Goal: Task Accomplishment & Management: Manage account settings

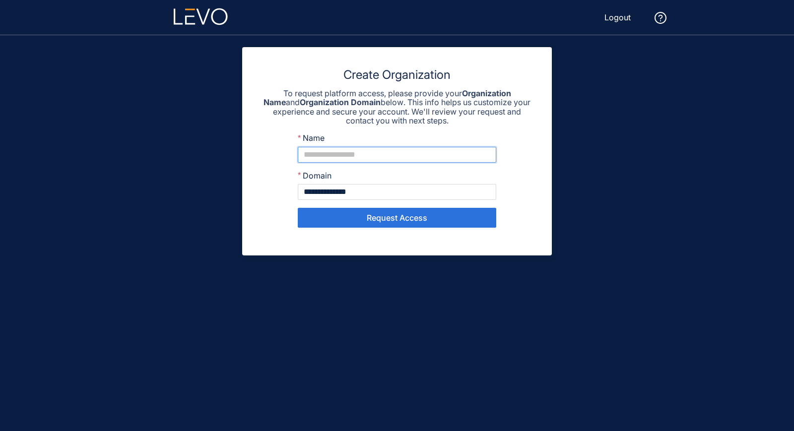
click at [335, 154] on input "Name" at bounding box center [397, 155] width 198 height 16
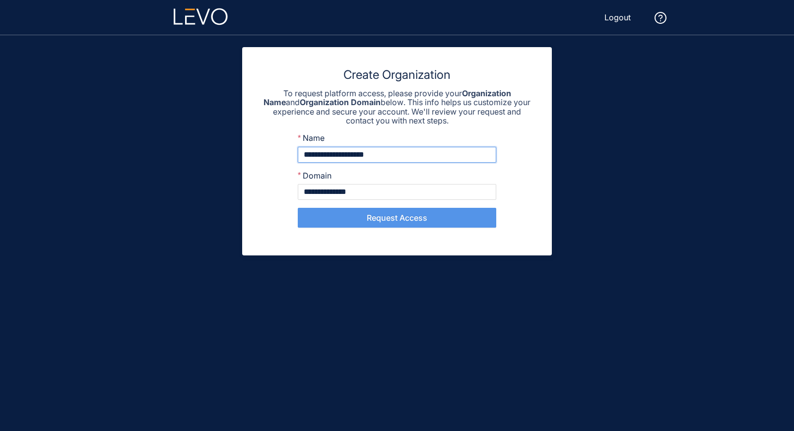
type input "**********"
click at [394, 218] on span "Request Access" at bounding box center [397, 217] width 61 height 9
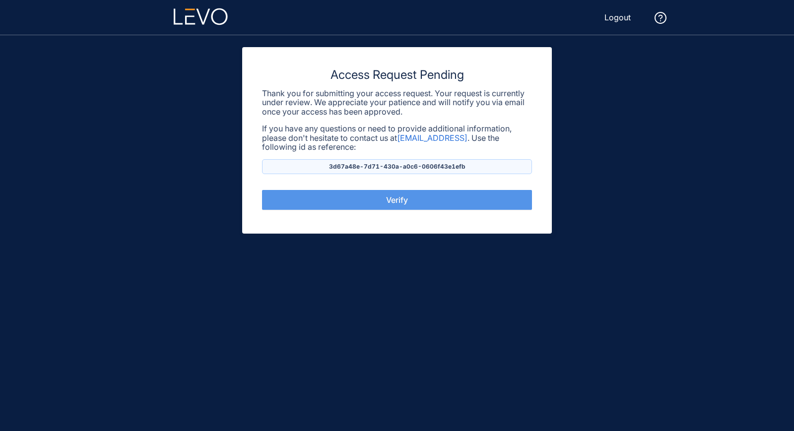
click at [391, 197] on span "Verify" at bounding box center [397, 199] width 22 height 9
click at [386, 197] on span "Verify" at bounding box center [397, 199] width 22 height 9
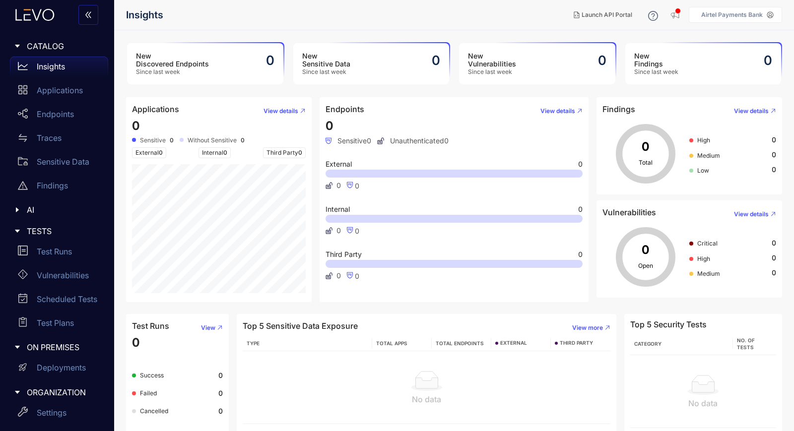
click at [716, 17] on p "Airtel Payments Bank" at bounding box center [732, 14] width 62 height 7
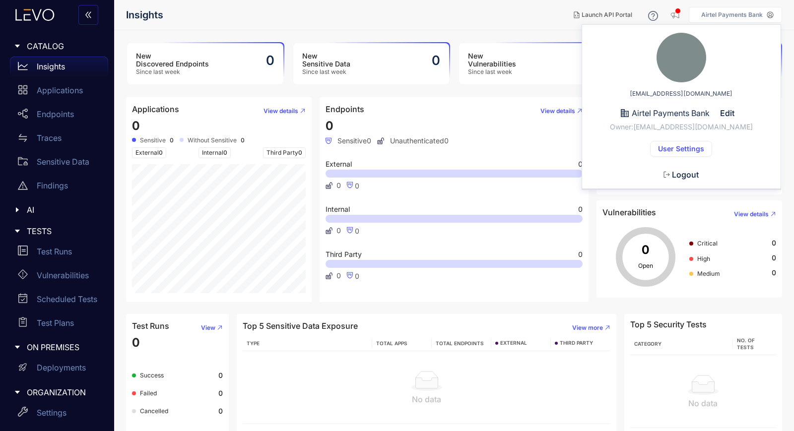
click at [678, 173] on span "Logout" at bounding box center [685, 174] width 27 height 9
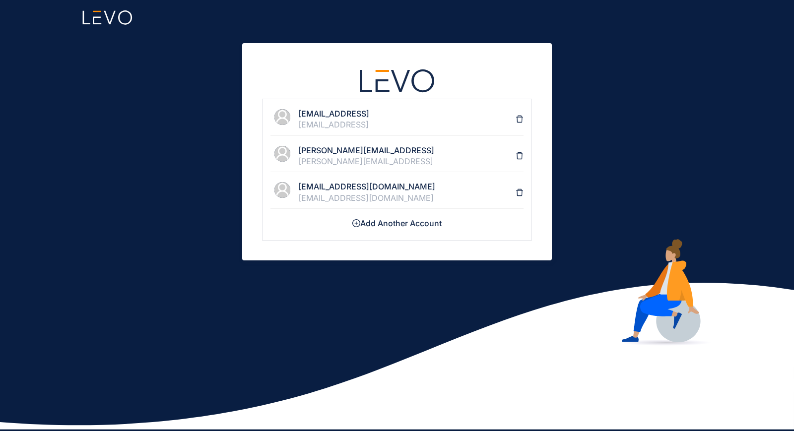
click at [335, 196] on div "kapil.kumar@airtelbank.com" at bounding box center [406, 197] width 217 height 9
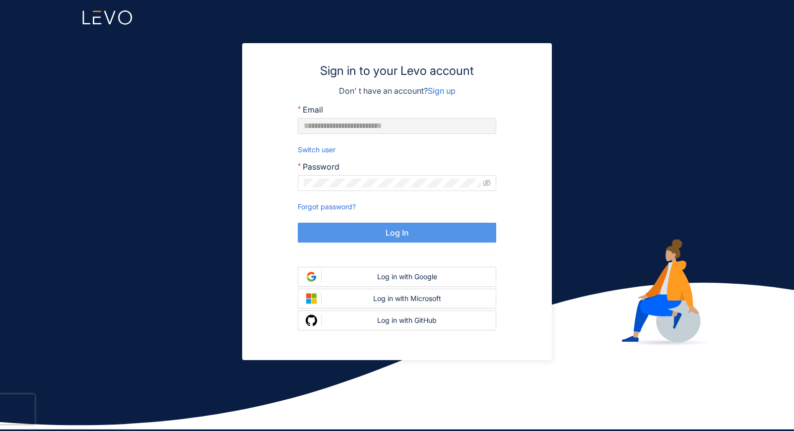
click at [403, 232] on span "Log In" at bounding box center [396, 232] width 23 height 9
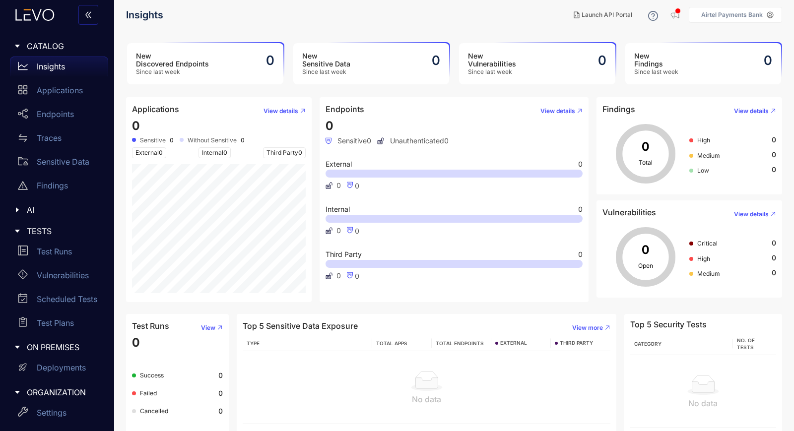
click at [728, 16] on p "Airtel Payments Bank" at bounding box center [732, 14] width 62 height 7
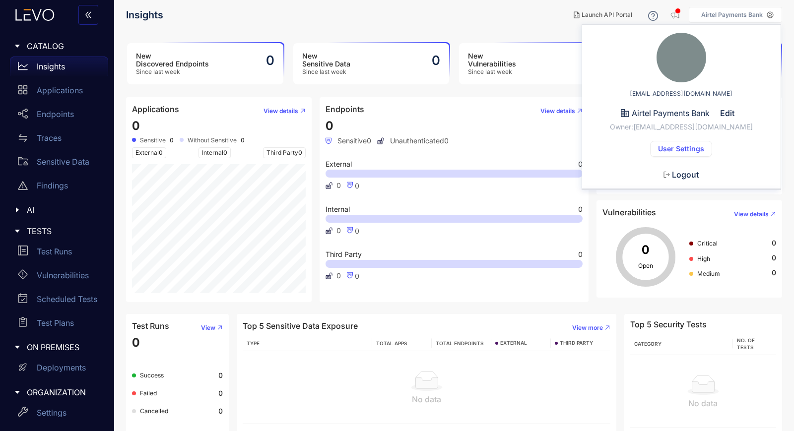
click at [690, 178] on span "Logout" at bounding box center [685, 174] width 27 height 9
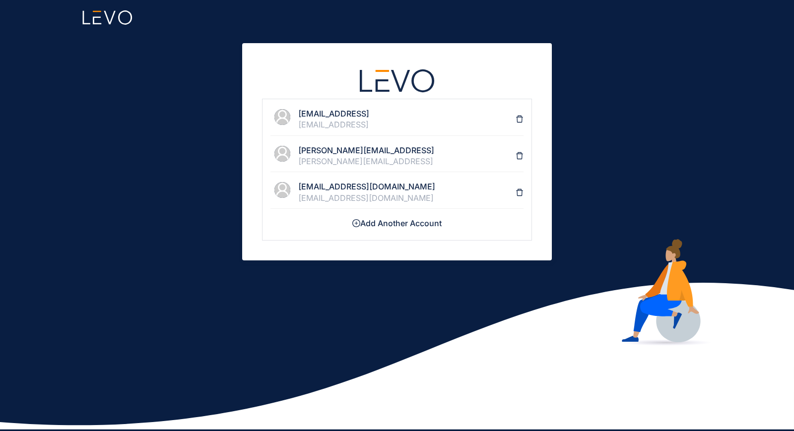
click at [325, 117] on h4 "[EMAIL_ADDRESS]" at bounding box center [406, 113] width 217 height 9
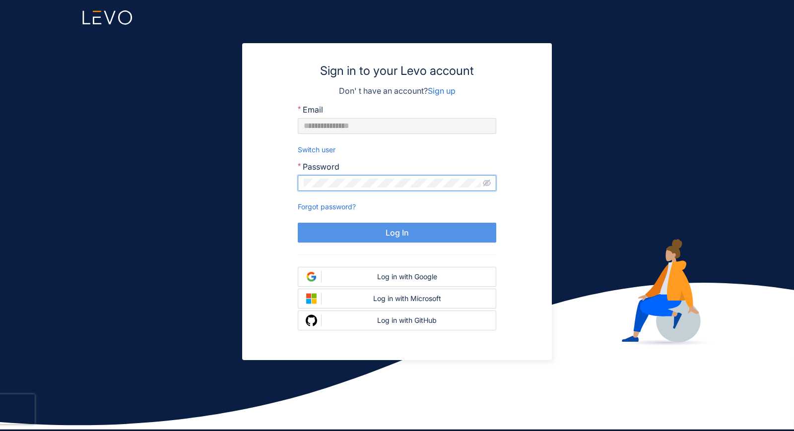
click at [391, 234] on span "Log In" at bounding box center [396, 232] width 23 height 9
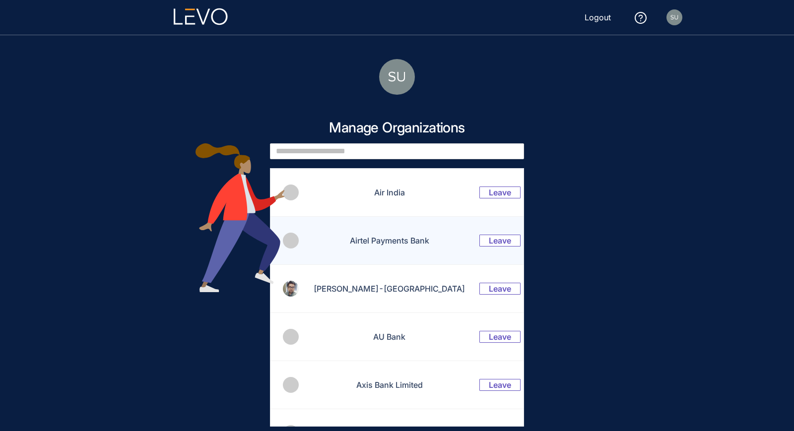
click at [395, 234] on td "Airtel Payments Bank" at bounding box center [383, 241] width 169 height 48
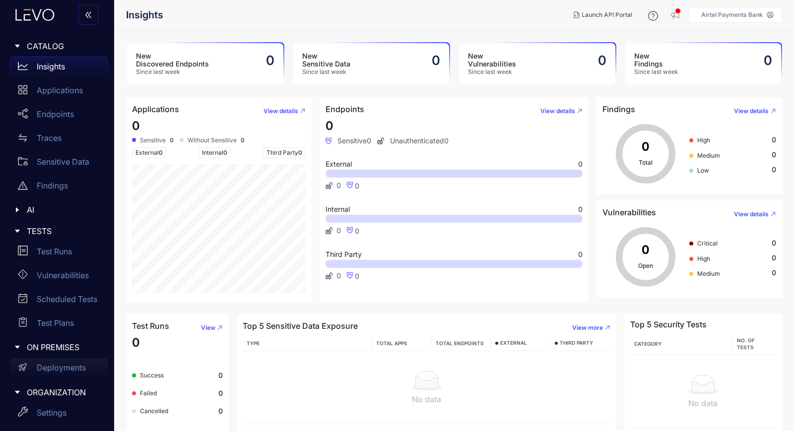
scroll to position [73, 0]
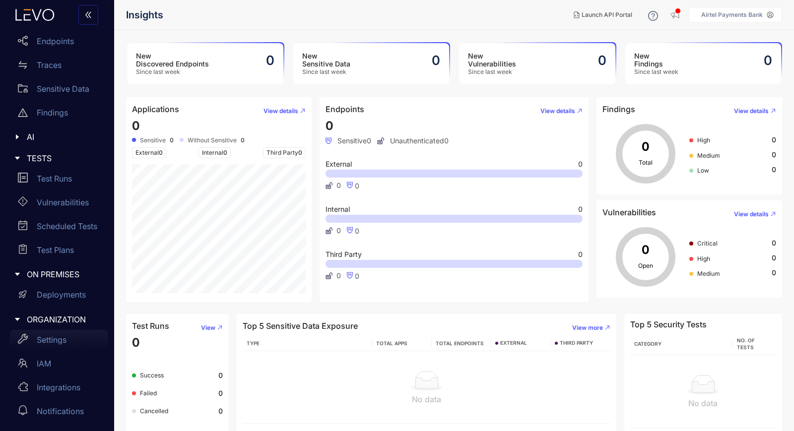
click at [50, 337] on p "Settings" at bounding box center [52, 339] width 30 height 9
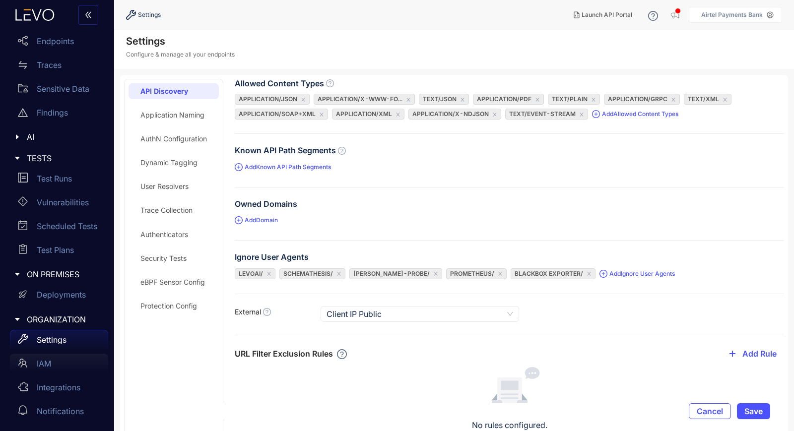
click at [57, 361] on div "IAM" at bounding box center [59, 364] width 98 height 20
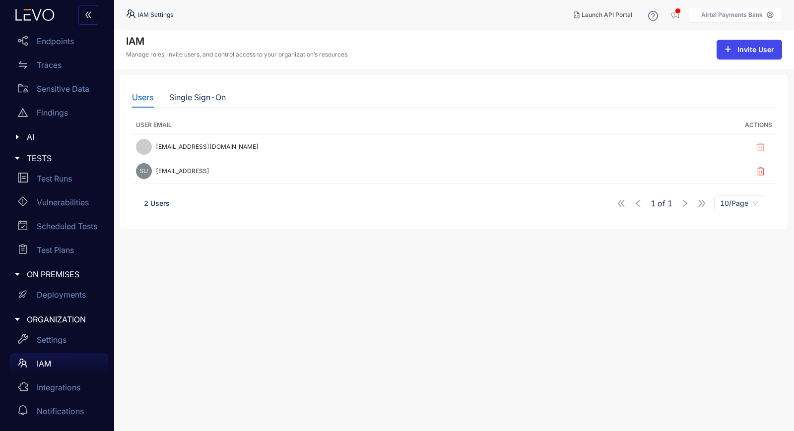
click at [738, 55] on button "Invite User" at bounding box center [748, 50] width 65 height 20
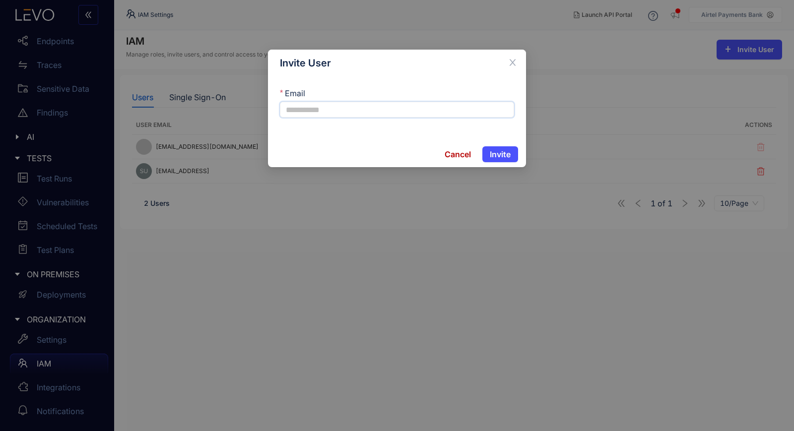
click at [352, 112] on input "Email" at bounding box center [397, 110] width 234 height 16
paste input "**********"
type input "**********"
click at [501, 152] on span "Invite" at bounding box center [500, 154] width 21 height 9
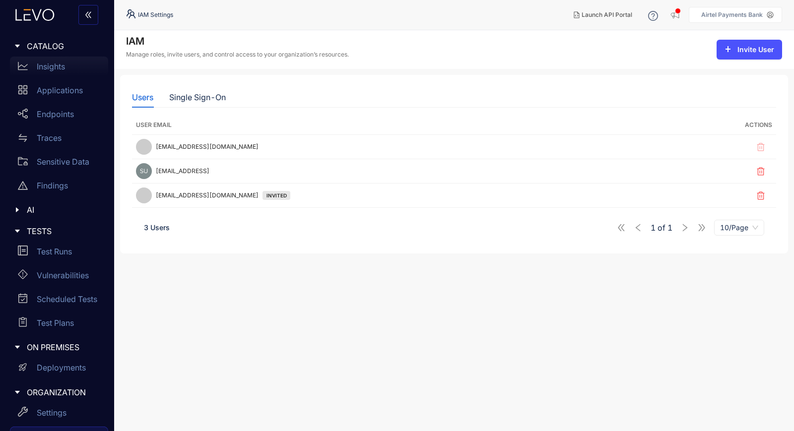
click at [59, 68] on p "Insights" at bounding box center [51, 66] width 28 height 9
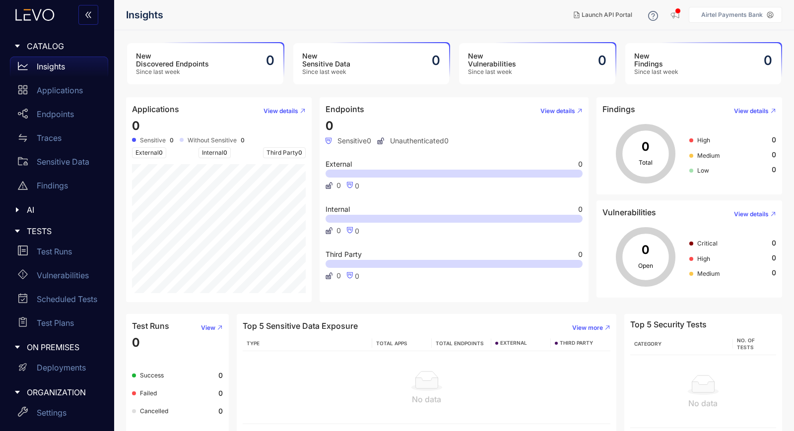
scroll to position [73, 0]
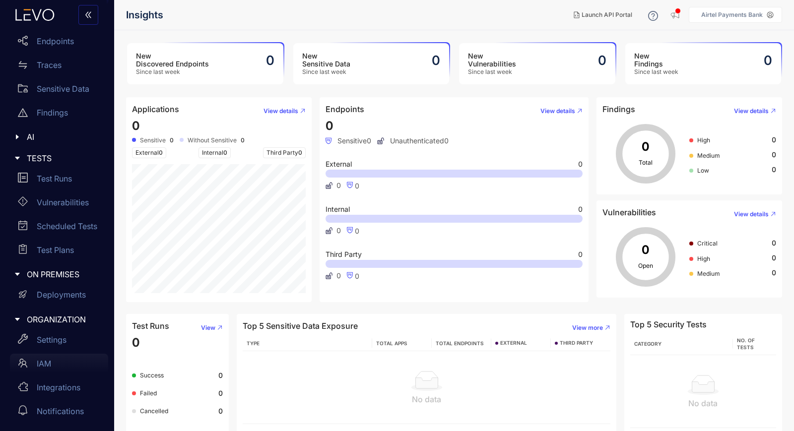
click at [47, 362] on p "IAM" at bounding box center [44, 363] width 14 height 9
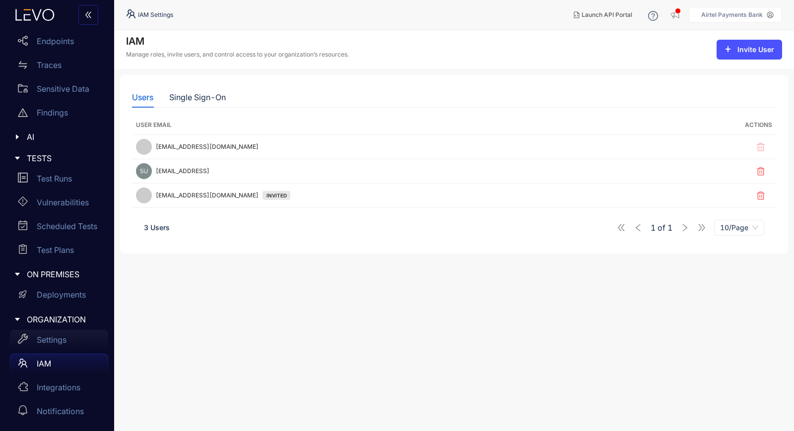
click at [61, 340] on p "Settings" at bounding box center [52, 339] width 30 height 9
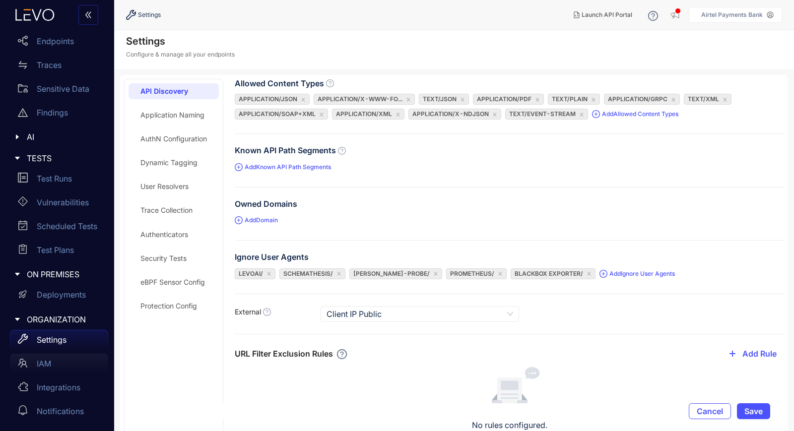
click at [51, 364] on p "IAM" at bounding box center [44, 363] width 14 height 9
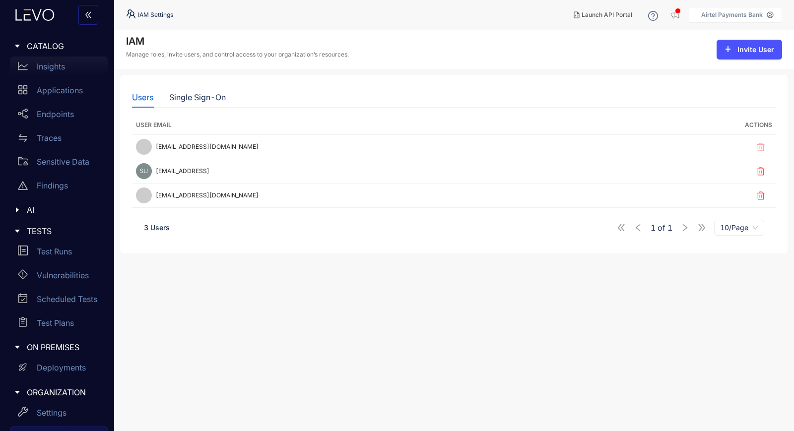
click at [65, 65] on p "Insights" at bounding box center [51, 66] width 28 height 9
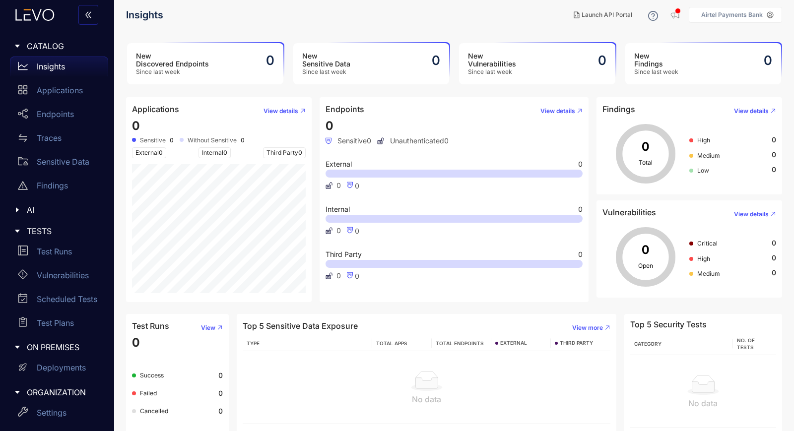
click at [722, 12] on p "Airtel Payments Bank" at bounding box center [732, 14] width 62 height 7
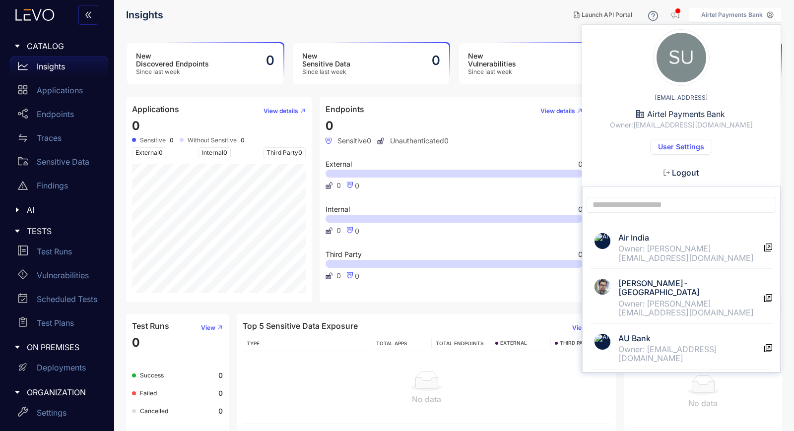
click at [690, 145] on span "User Settings" at bounding box center [681, 147] width 46 height 8
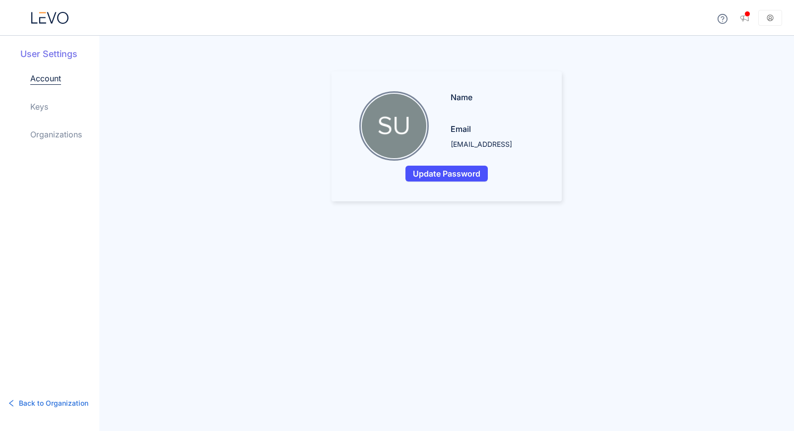
click at [770, 17] on icon at bounding box center [769, 17] width 7 height 7
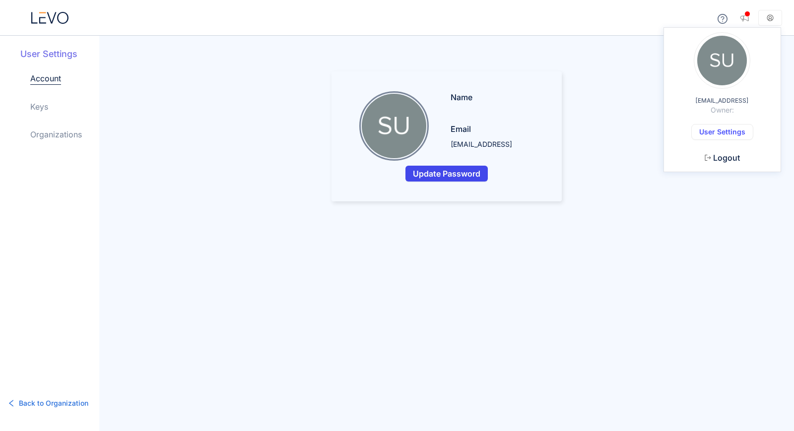
click at [458, 172] on span "Update Password" at bounding box center [446, 173] width 67 height 9
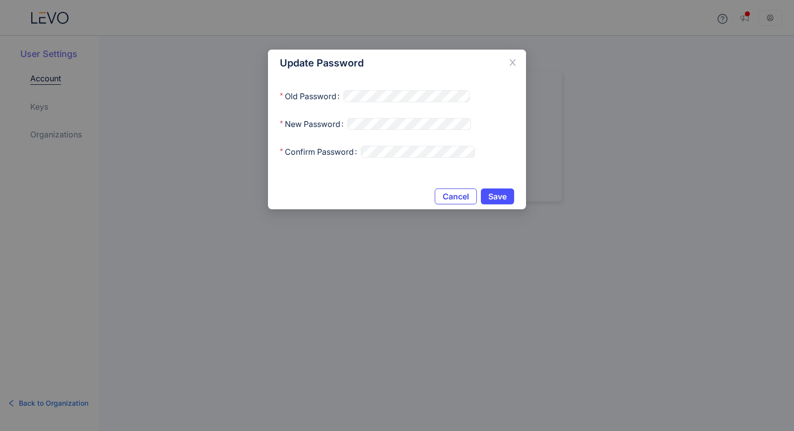
click at [461, 200] on span "Cancel" at bounding box center [455, 196] width 26 height 9
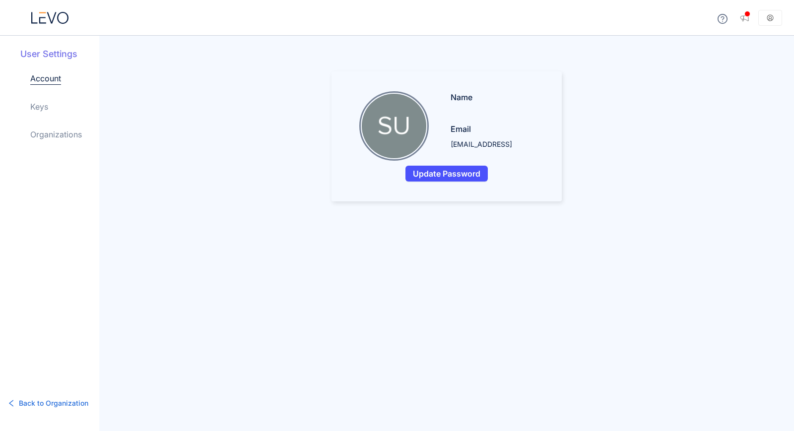
click at [46, 75] on link "Account" at bounding box center [45, 78] width 31 height 12
click at [45, 81] on link "Account" at bounding box center [45, 78] width 31 height 12
click at [48, 17] on icon at bounding box center [51, 17] width 9 height 11
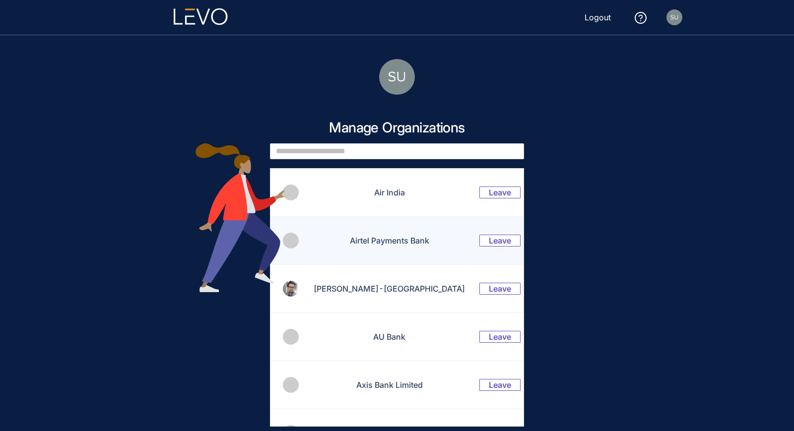
click at [375, 246] on td "Airtel Payments Bank" at bounding box center [383, 241] width 169 height 48
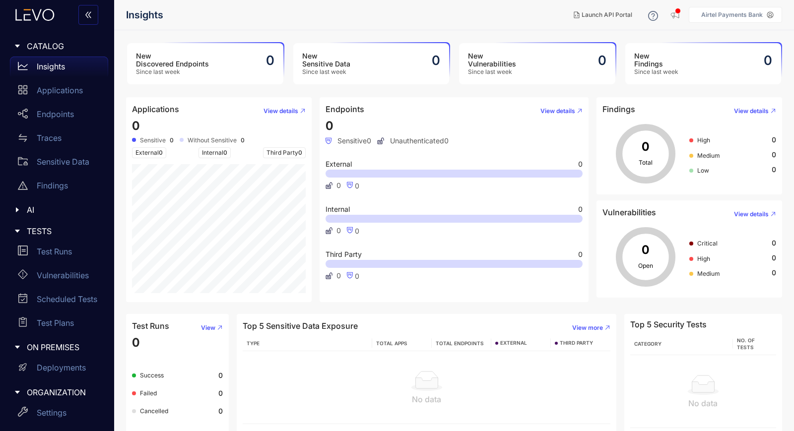
click at [714, 16] on p "Airtel Payments Bank" at bounding box center [732, 14] width 62 height 7
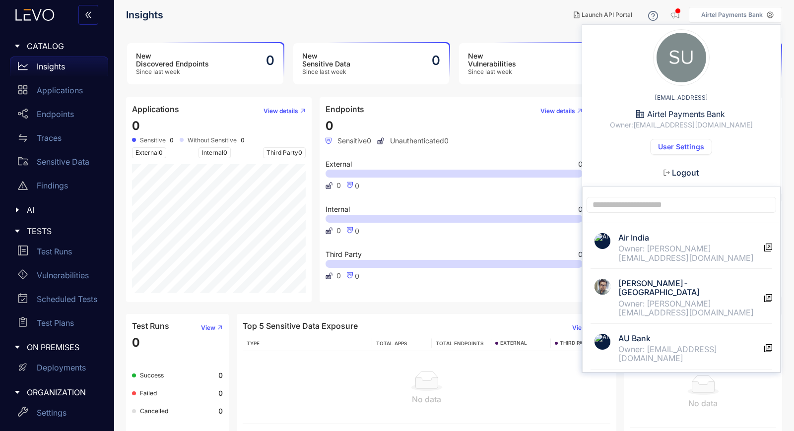
click at [384, 23] on nav "Insights" at bounding box center [345, 15] width 439 height 18
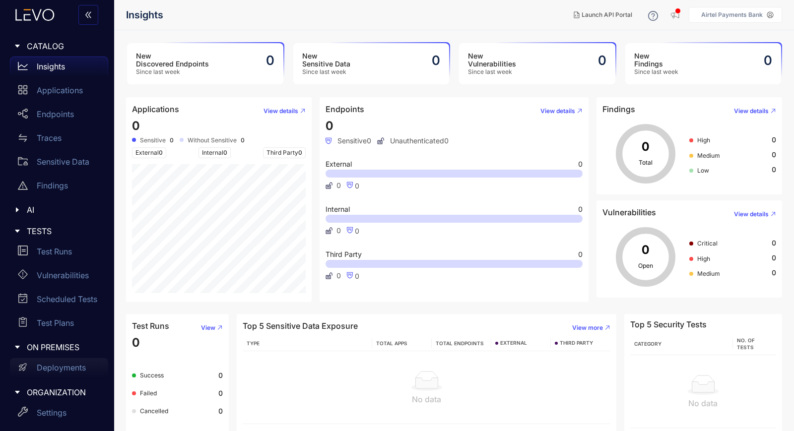
click at [52, 367] on p "Deployments" at bounding box center [61, 367] width 49 height 9
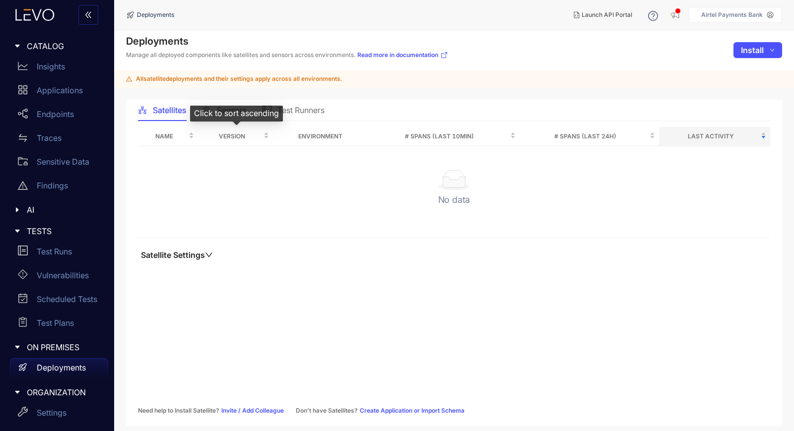
click at [224, 111] on div "Click to sort ascending" at bounding box center [236, 114] width 93 height 16
click at [236, 108] on span "Sensors" at bounding box center [232, 110] width 30 height 9
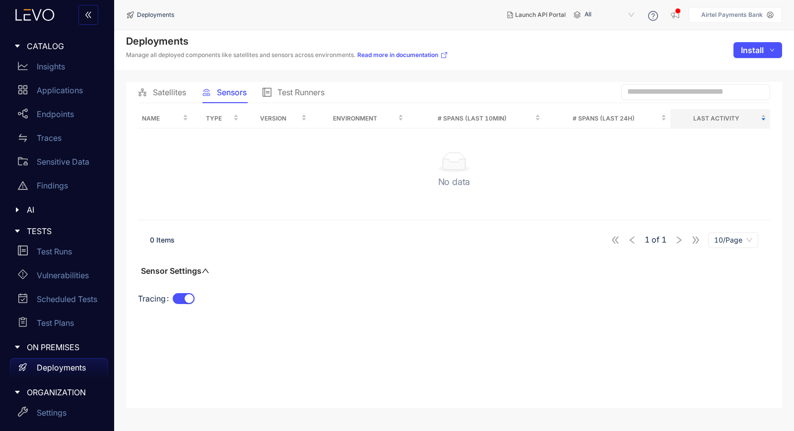
click at [614, 16] on span "All" at bounding box center [610, 15] width 52 height 16
click at [459, 240] on div "0 Items 1 of 1 10/Page" at bounding box center [454, 240] width 632 height 28
click at [173, 90] on span "Satellites" at bounding box center [169, 92] width 33 height 9
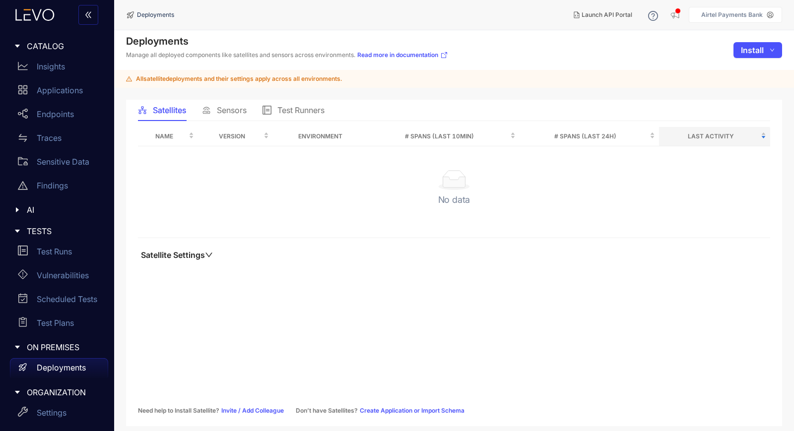
click at [227, 111] on span "Sensors" at bounding box center [232, 110] width 30 height 9
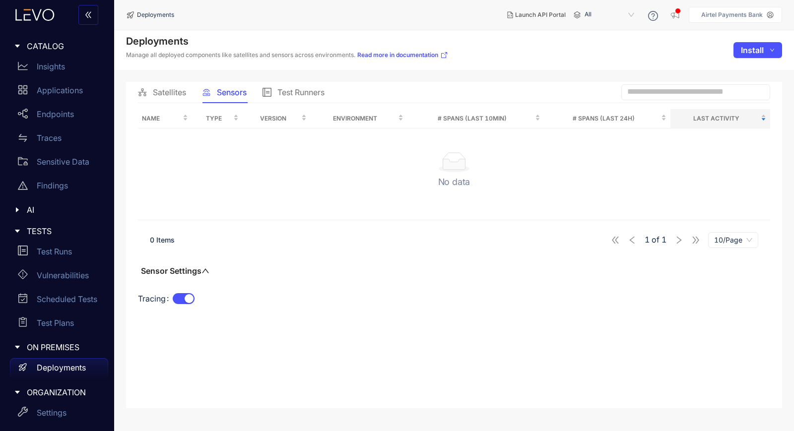
click at [152, 91] on div "Satellites" at bounding box center [162, 92] width 48 height 9
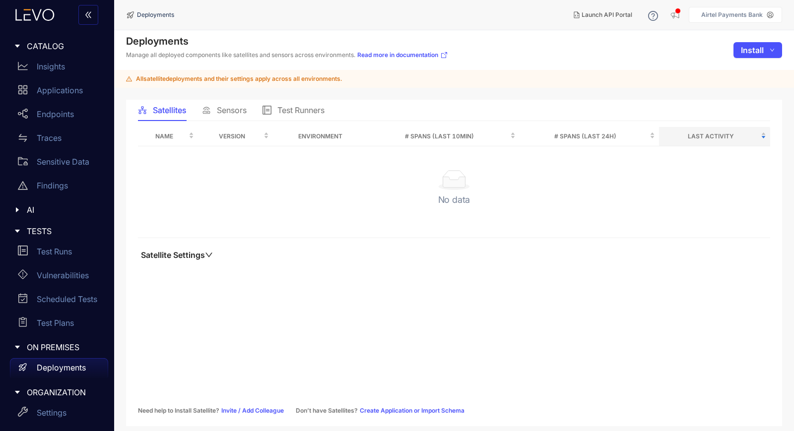
click at [237, 111] on span "Sensors" at bounding box center [232, 110] width 30 height 9
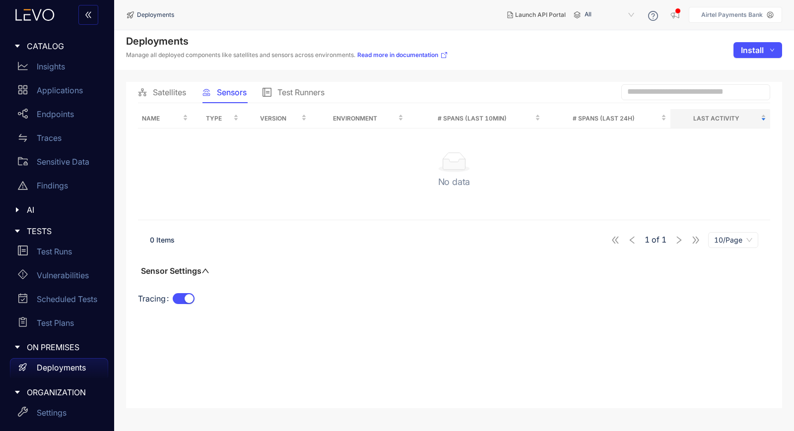
click at [165, 89] on span "Satellites" at bounding box center [169, 92] width 33 height 9
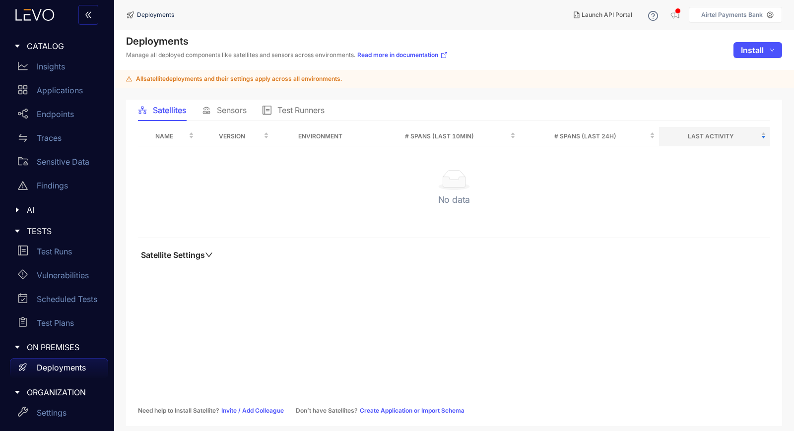
click at [65, 370] on p "Deployments" at bounding box center [61, 367] width 49 height 9
click at [215, 111] on div "Sensors" at bounding box center [224, 110] width 45 height 9
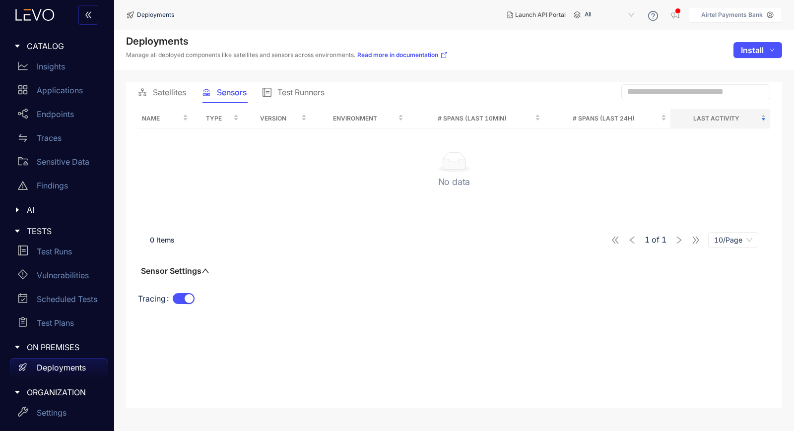
click at [225, 93] on span "Sensors" at bounding box center [232, 92] width 30 height 9
click at [164, 92] on span "Satellites" at bounding box center [169, 92] width 33 height 9
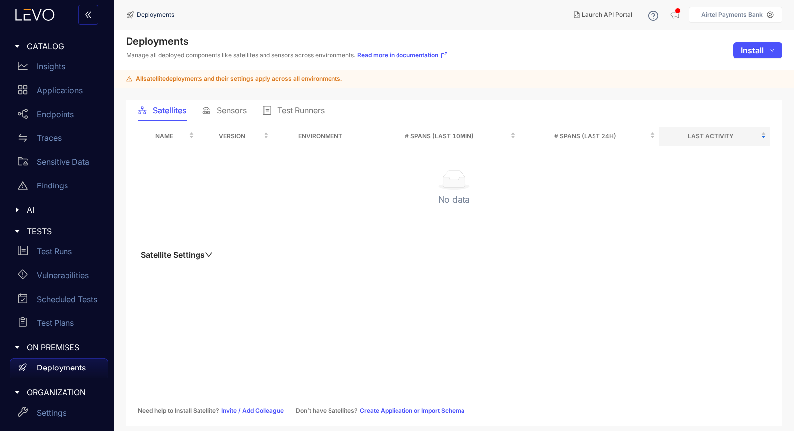
click at [226, 110] on span "Sensors" at bounding box center [232, 110] width 30 height 9
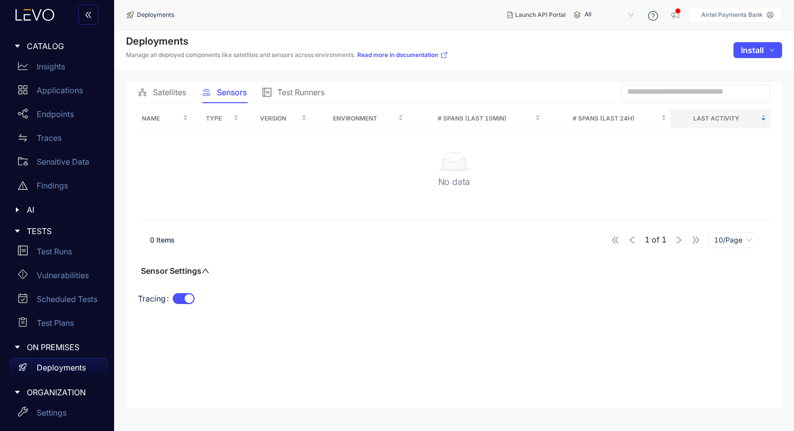
click at [244, 92] on span "Sensors" at bounding box center [232, 92] width 30 height 9
click at [170, 87] on div "Satellites" at bounding box center [162, 92] width 48 height 21
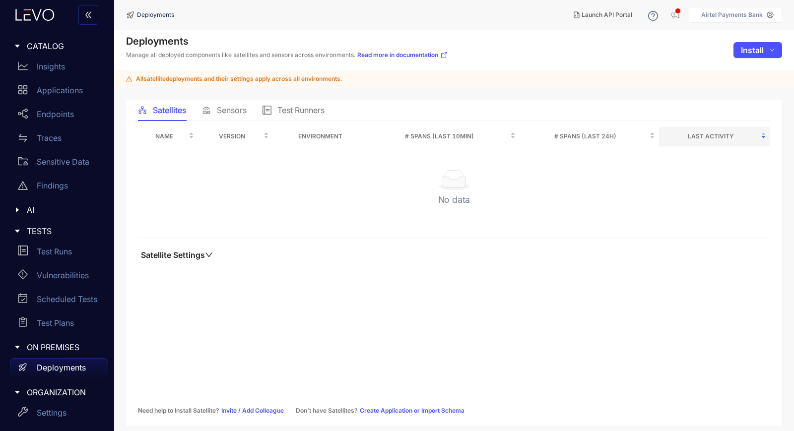
click at [230, 110] on span "Sensors" at bounding box center [232, 110] width 30 height 9
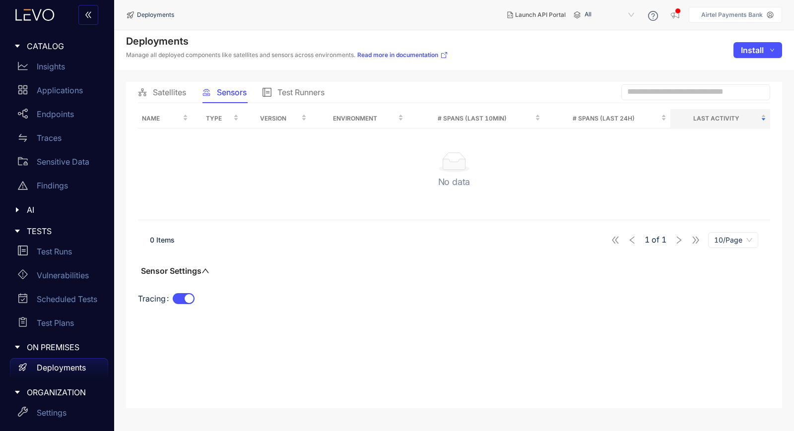
click at [237, 79] on main "Deployments Manage all deployed components like satellites and sensors across e…" at bounding box center [454, 230] width 680 height 401
